Goal: Task Accomplishment & Management: Manage account settings

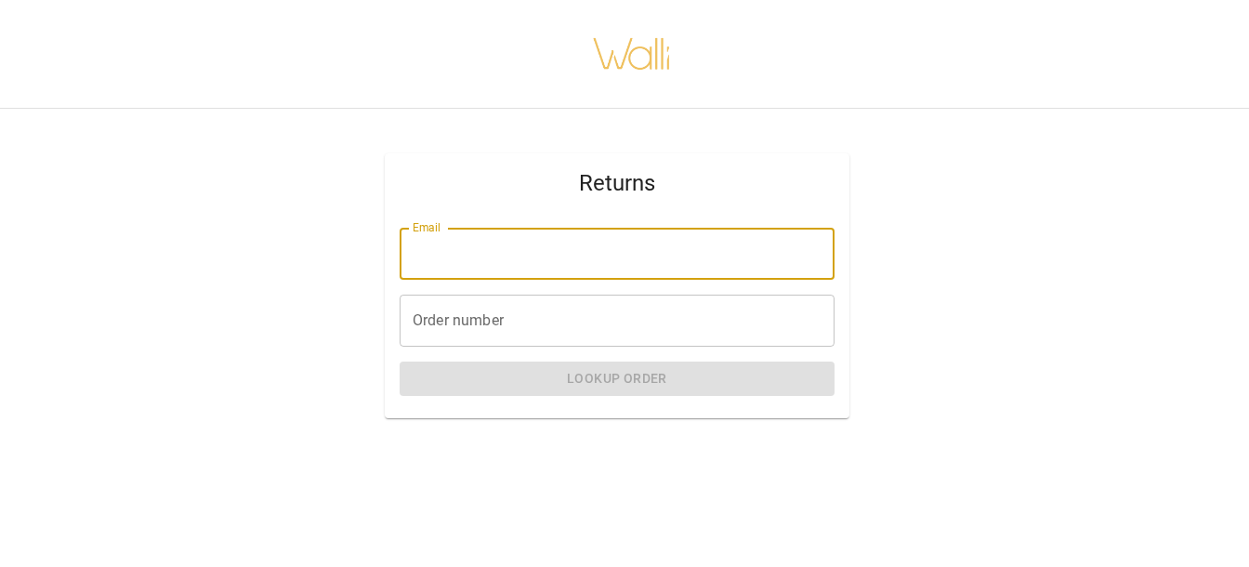
click at [525, 258] on input "Email" at bounding box center [617, 254] width 435 height 52
type input "**********"
click at [507, 321] on input "Order number" at bounding box center [617, 321] width 435 height 52
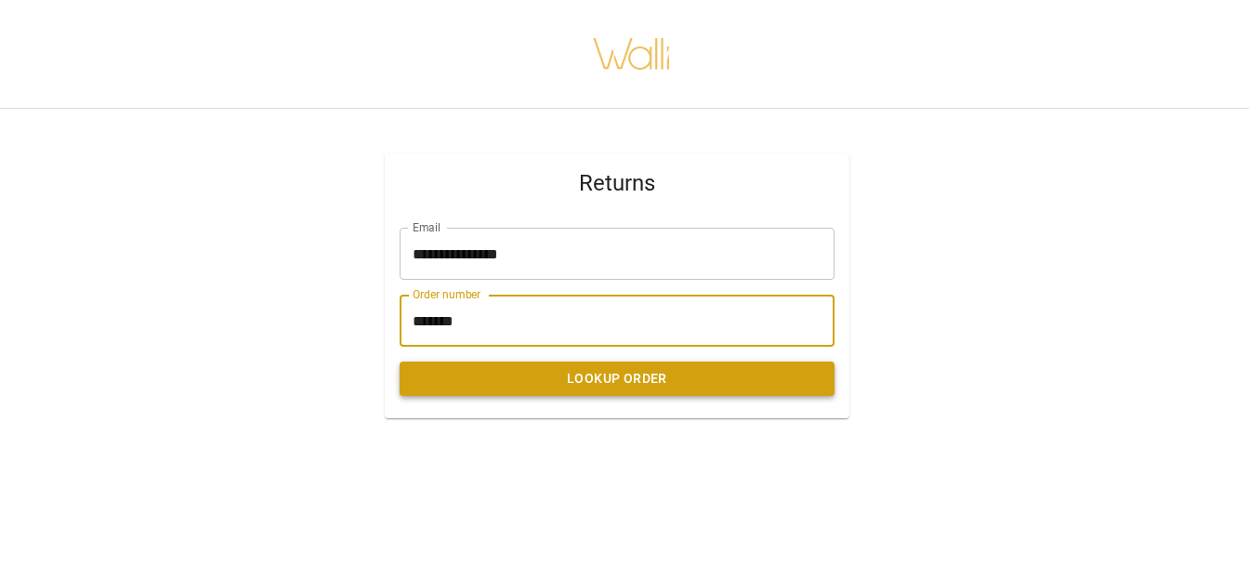
type input "*******"
click at [606, 392] on button "Lookup Order" at bounding box center [617, 379] width 435 height 34
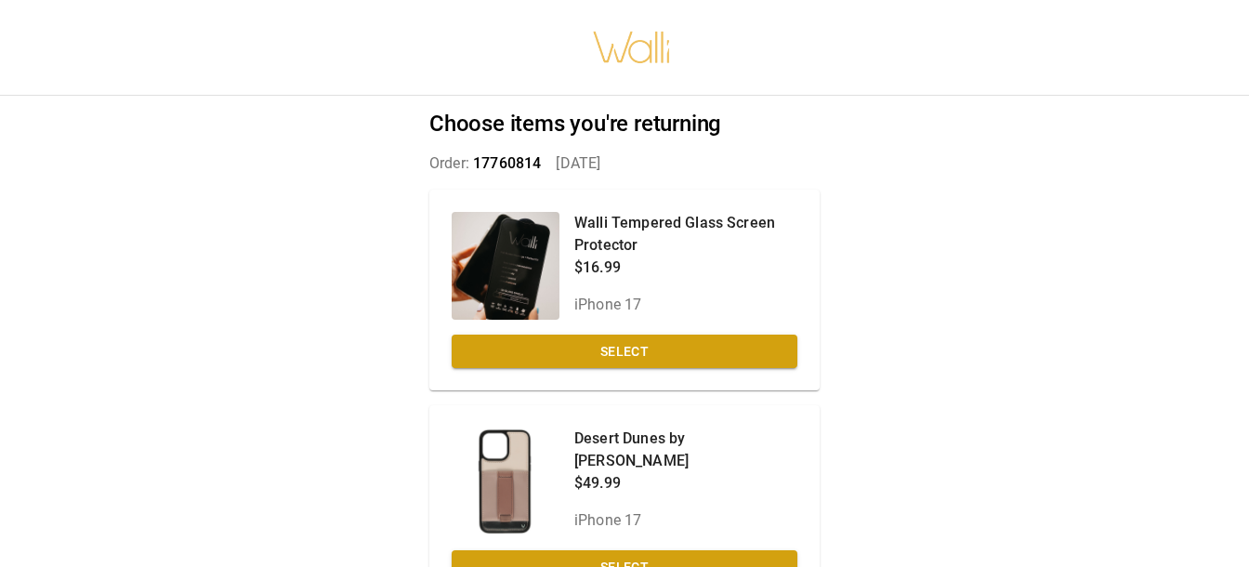
scroll to position [111, 0]
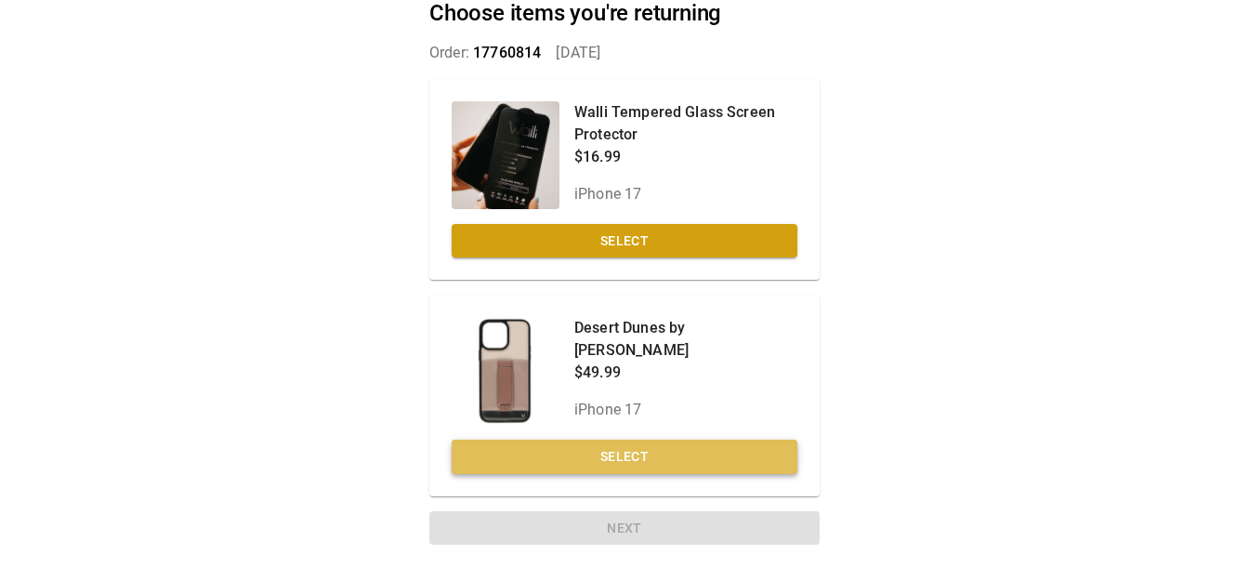
click at [637, 455] on button "Select" at bounding box center [625, 457] width 346 height 34
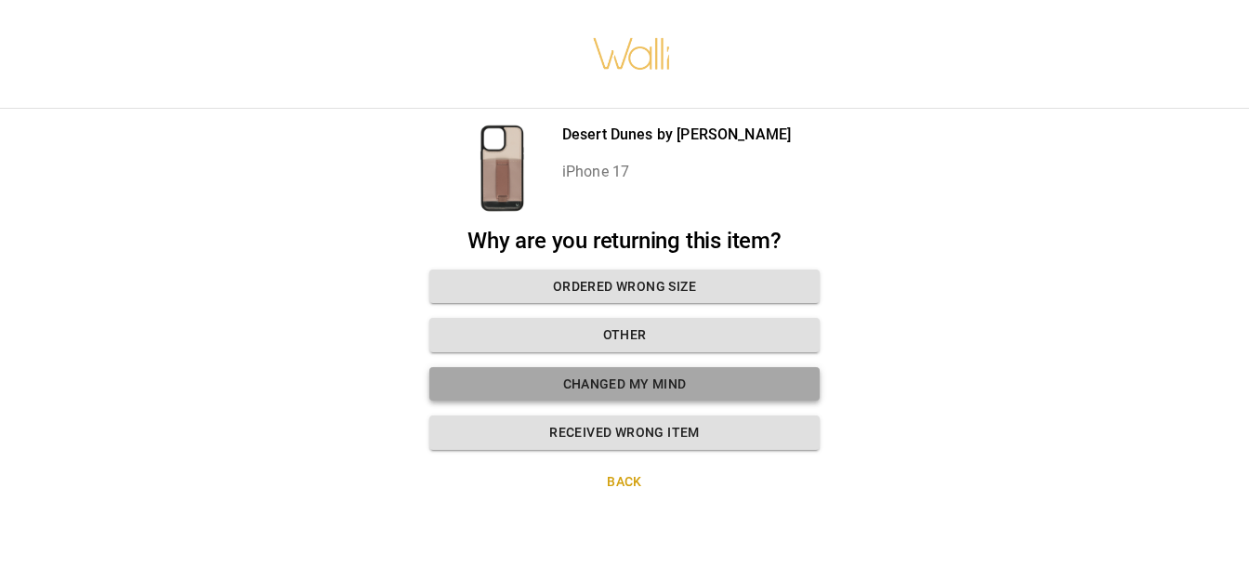
click at [646, 376] on button "Changed my mind" at bounding box center [624, 384] width 390 height 34
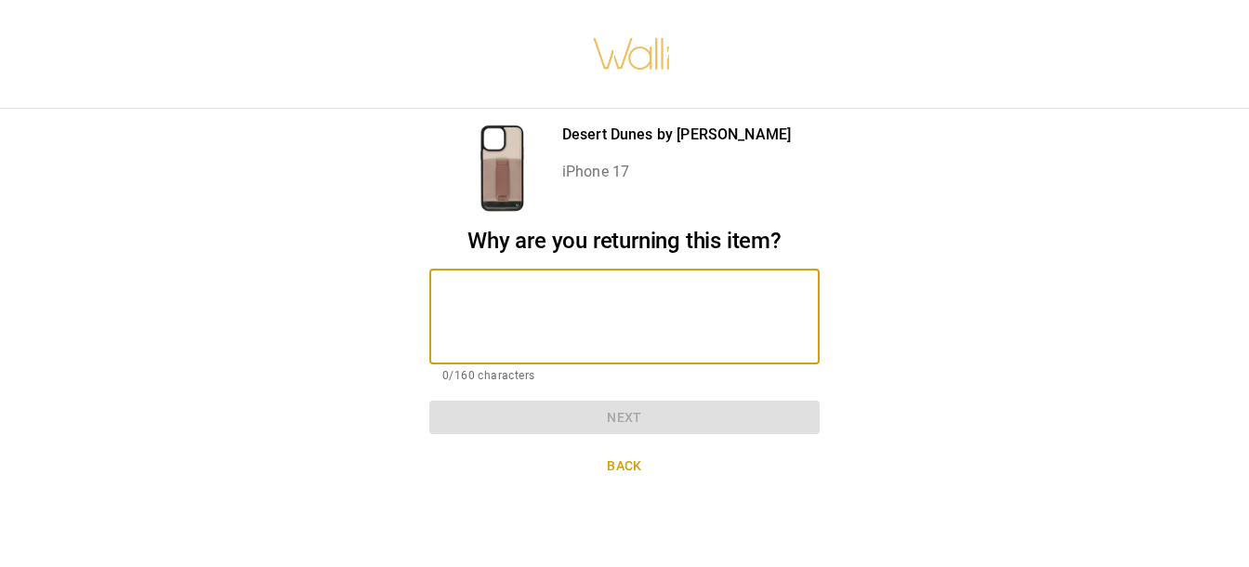
click at [637, 324] on textarea at bounding box center [624, 316] width 364 height 64
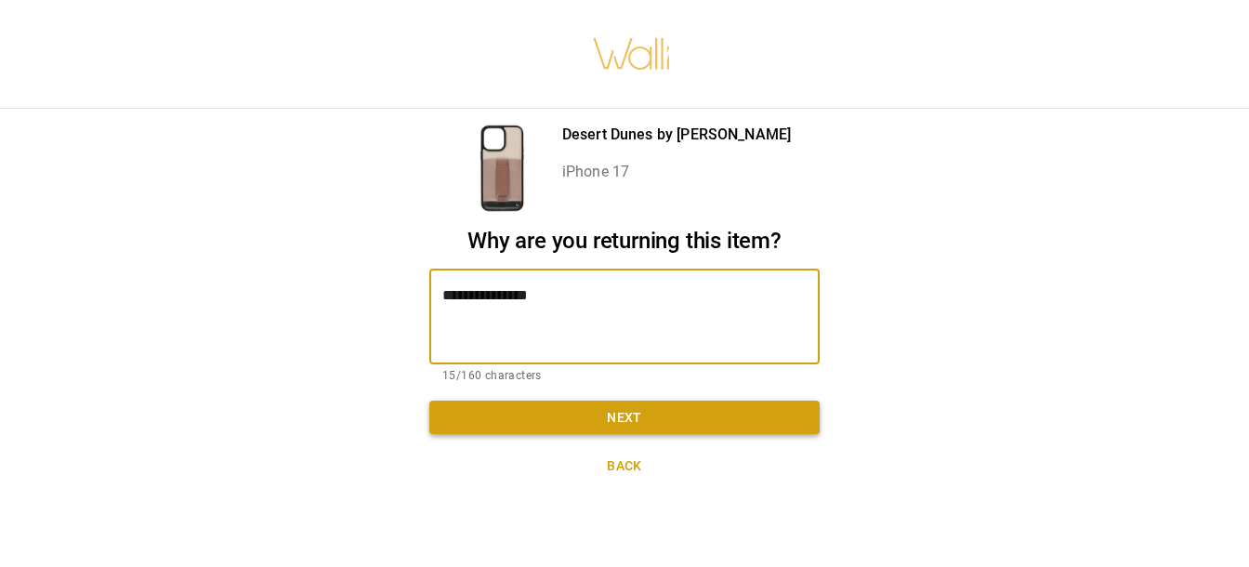
type textarea "**********"
click at [630, 407] on button "Next" at bounding box center [624, 418] width 390 height 34
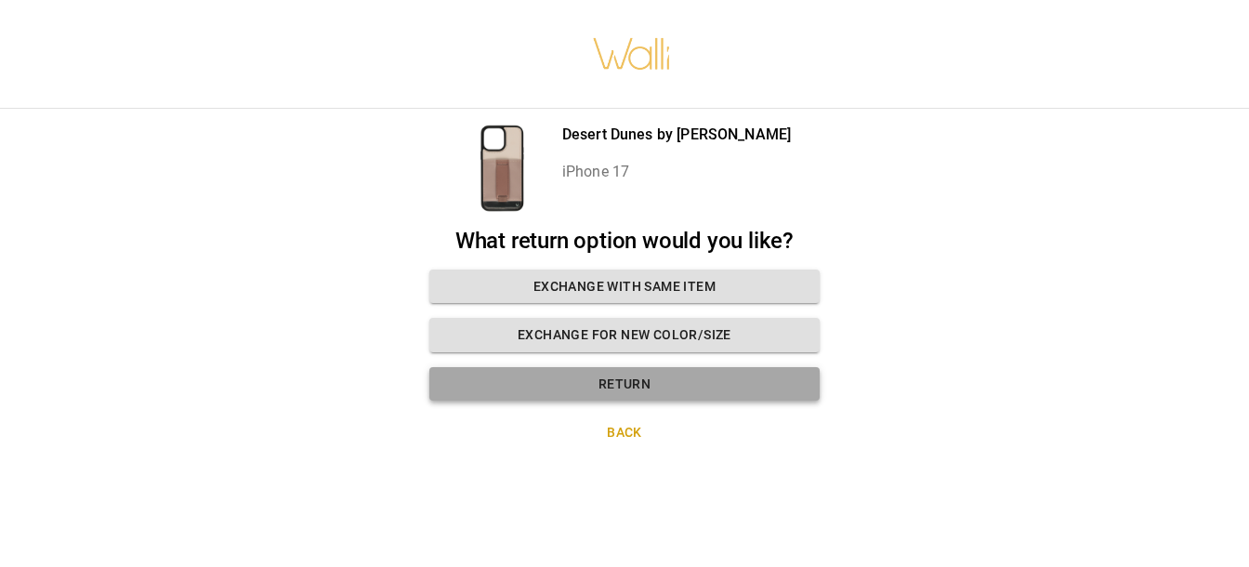
click at [632, 385] on button "Return" at bounding box center [624, 384] width 390 height 34
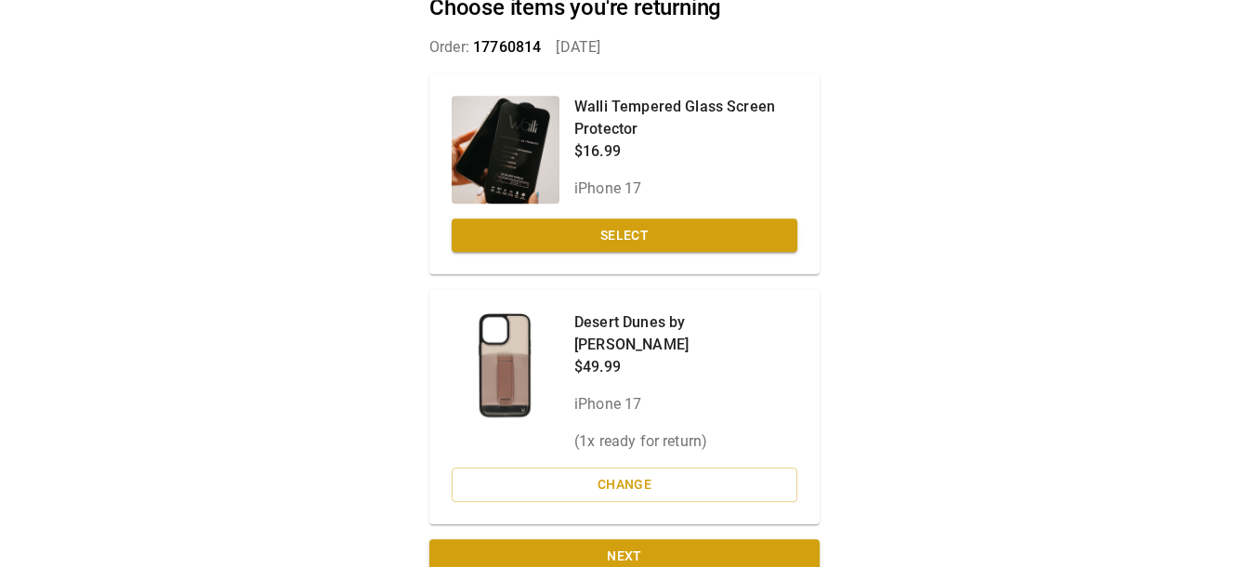
scroll to position [121, 0]
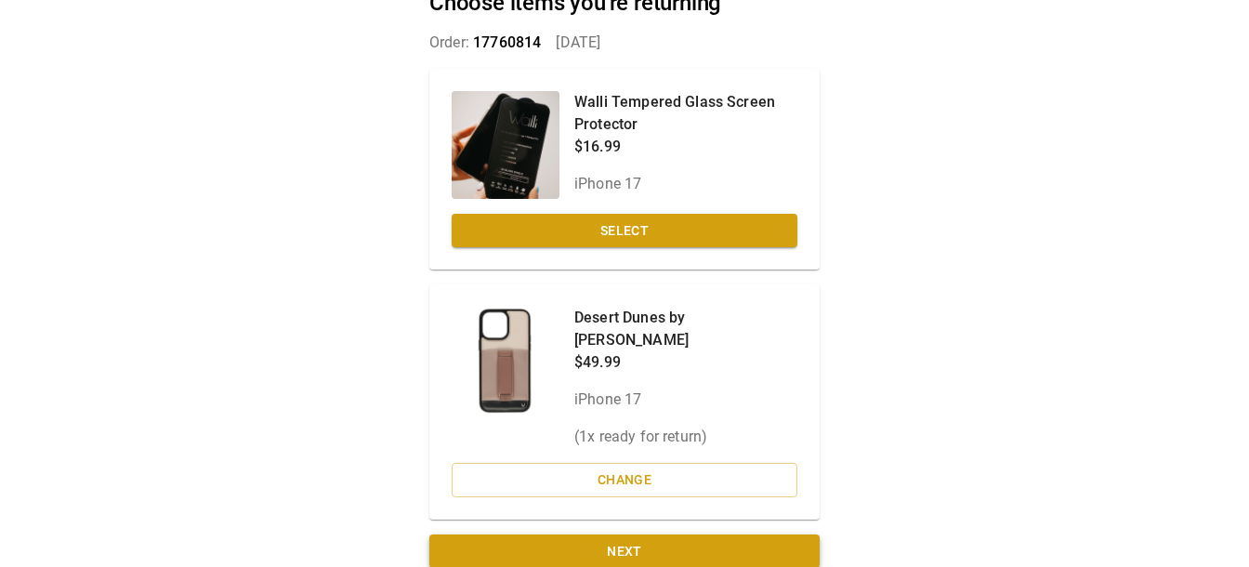
click at [661, 535] on button "Next" at bounding box center [624, 552] width 390 height 34
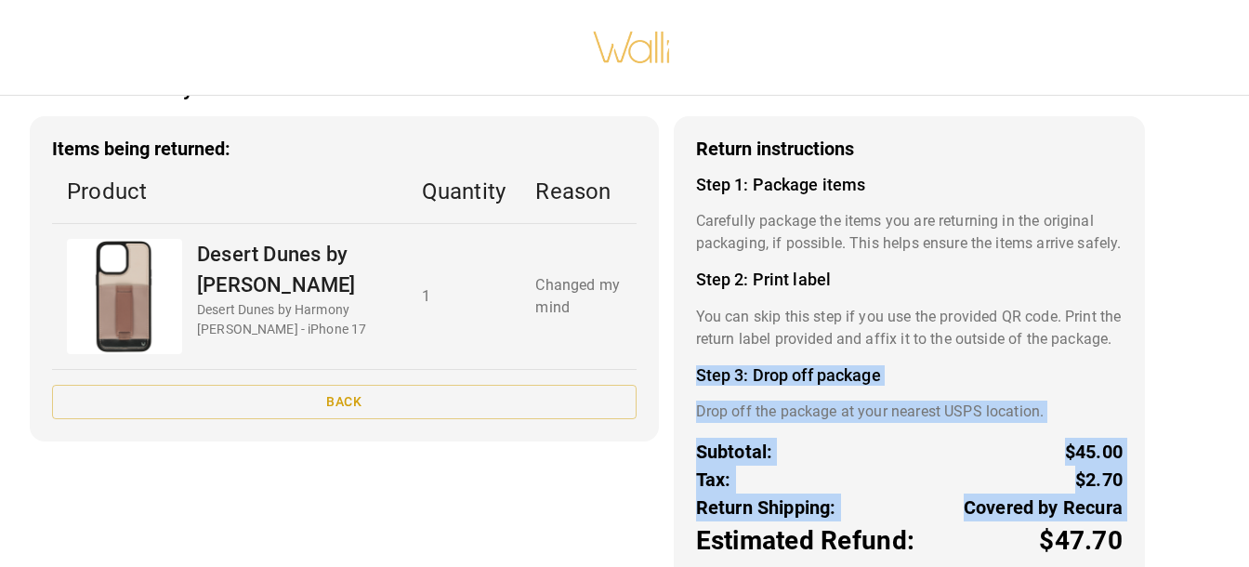
scroll to position [271, 0]
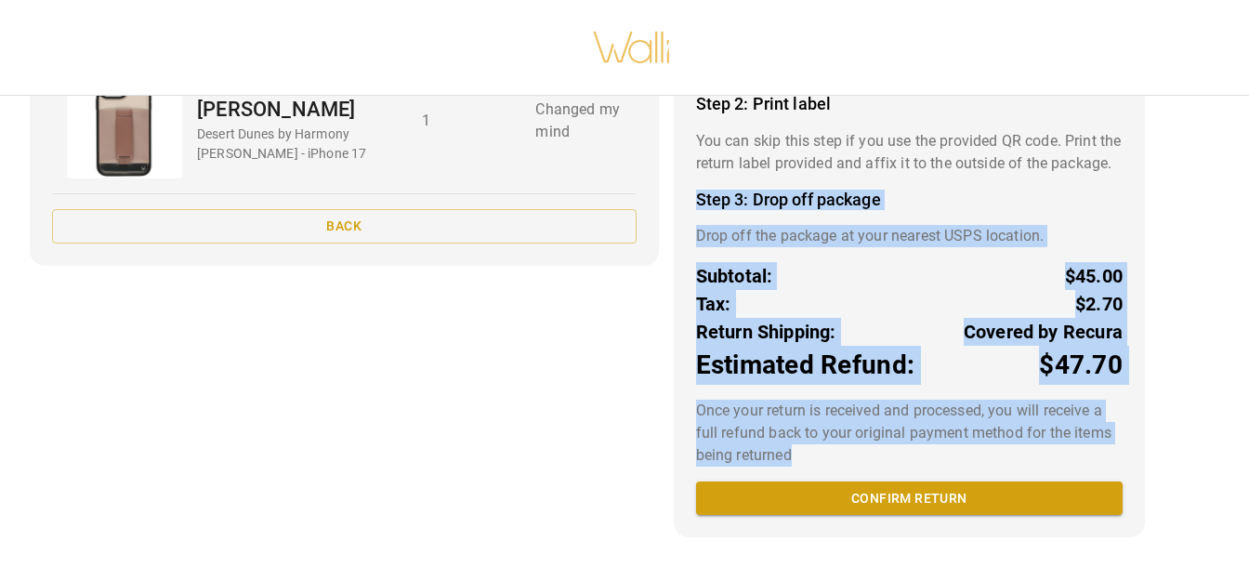
drag, startPoint x: 689, startPoint y: 475, endPoint x: 713, endPoint y: 476, distance: 24.2
click at [713, 476] on div "Return instructions Step 1: Package items Carefully package the items you are r…" at bounding box center [909, 239] width 471 height 597
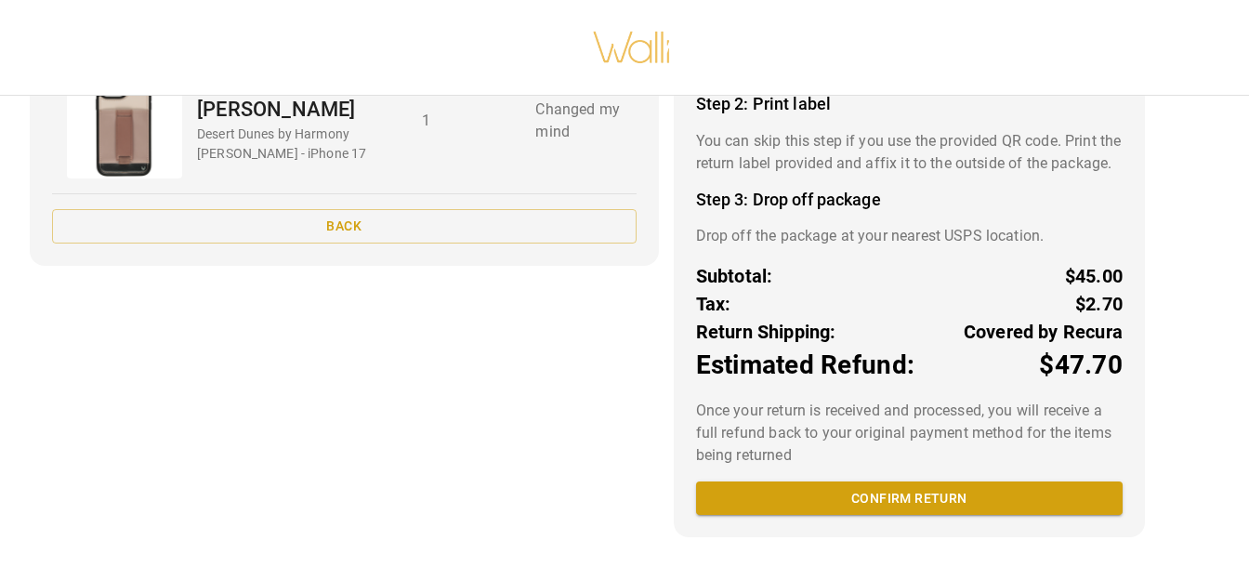
click at [485, 355] on div "Items being returned: Product Quantity Reason Desert Dunes by Harmony [PERSON_N…" at bounding box center [344, 239] width 629 height 597
click at [925, 505] on button "Confirm return" at bounding box center [909, 499] width 427 height 34
